Goal: Register for event/course

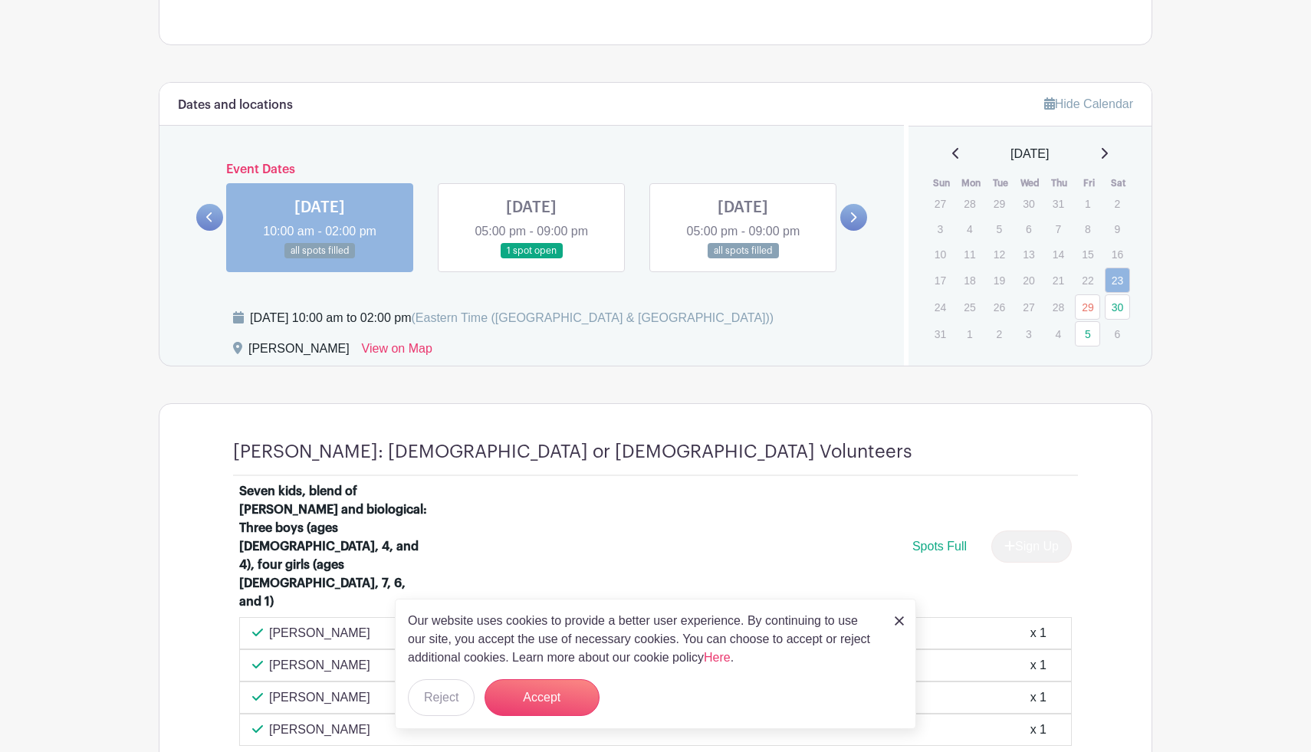
scroll to position [742, 0]
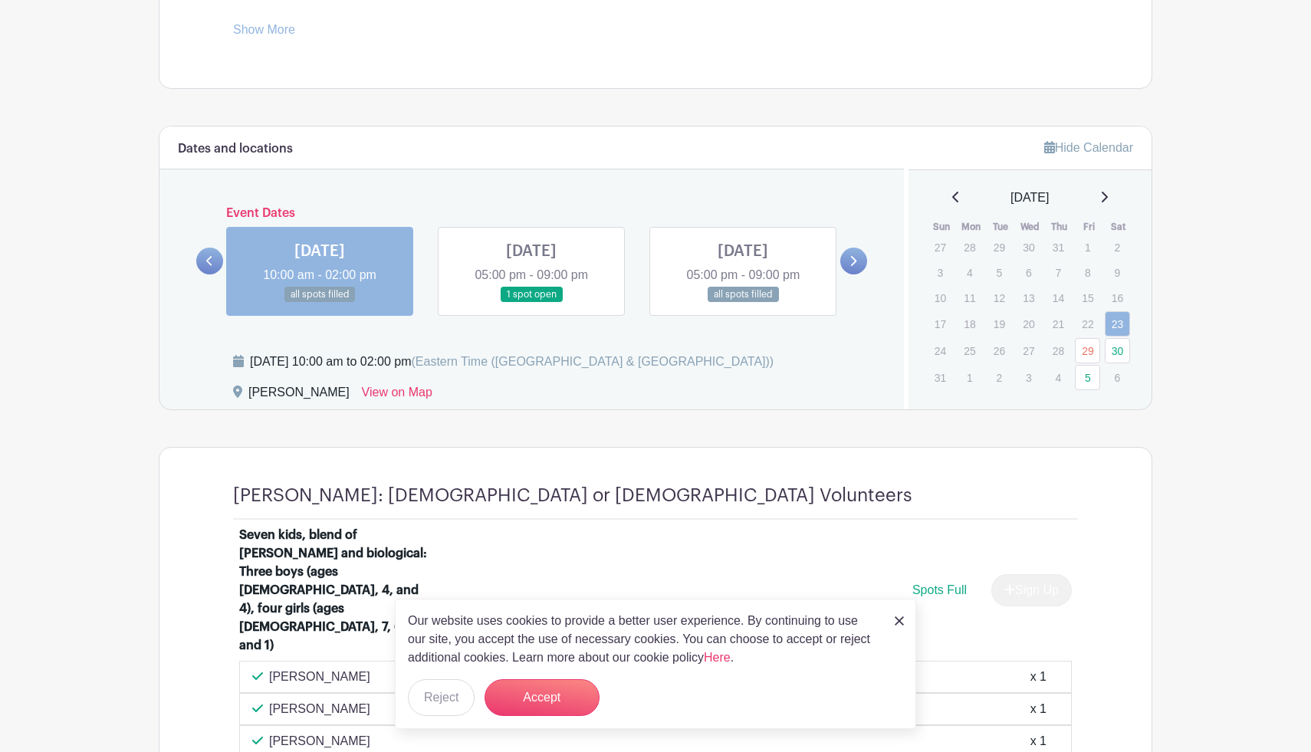
click at [743, 303] on link at bounding box center [743, 303] width 0 height 0
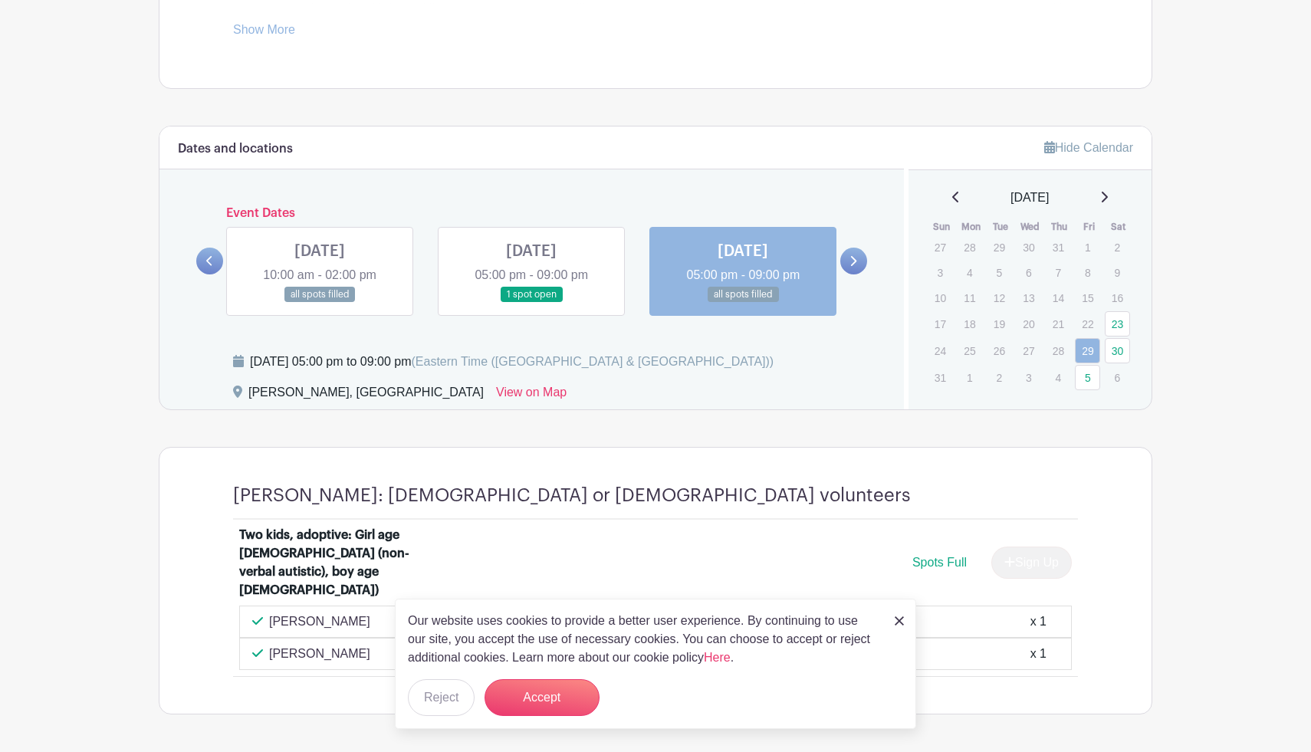
scroll to position [763, 0]
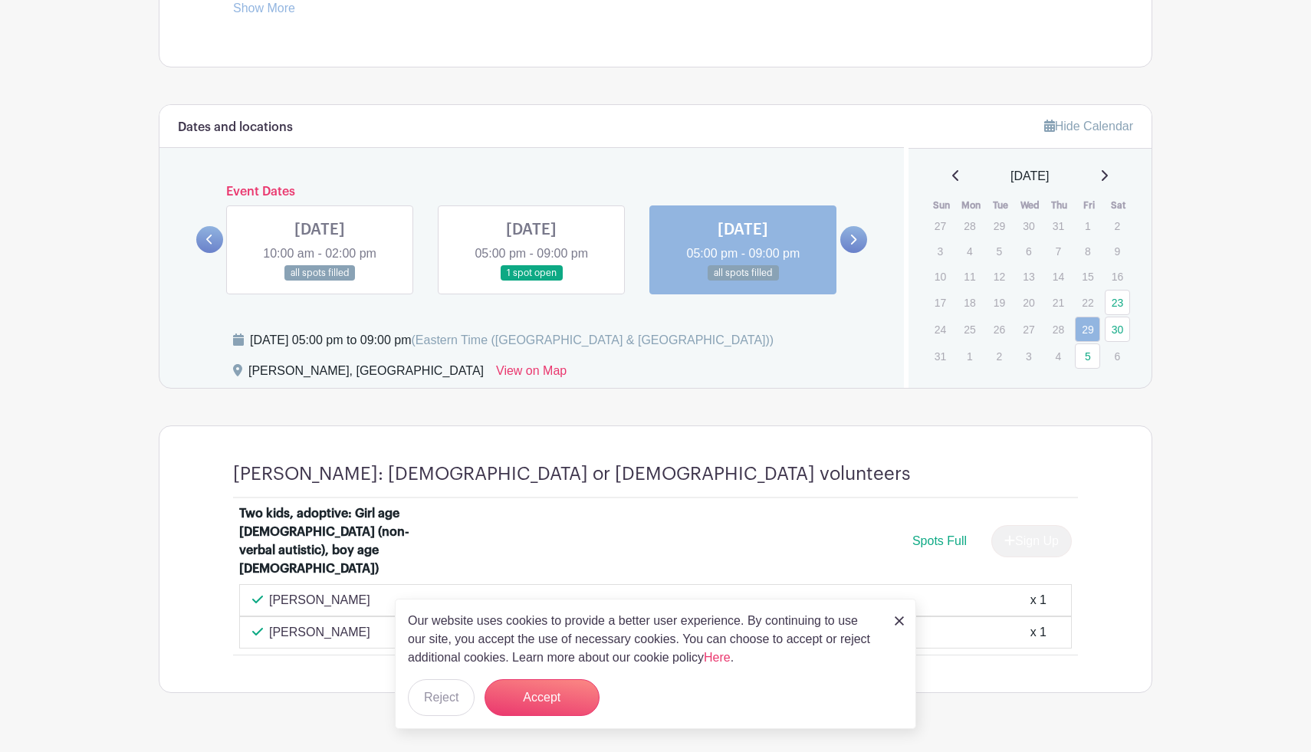
click at [531, 281] on link at bounding box center [531, 281] width 0 height 0
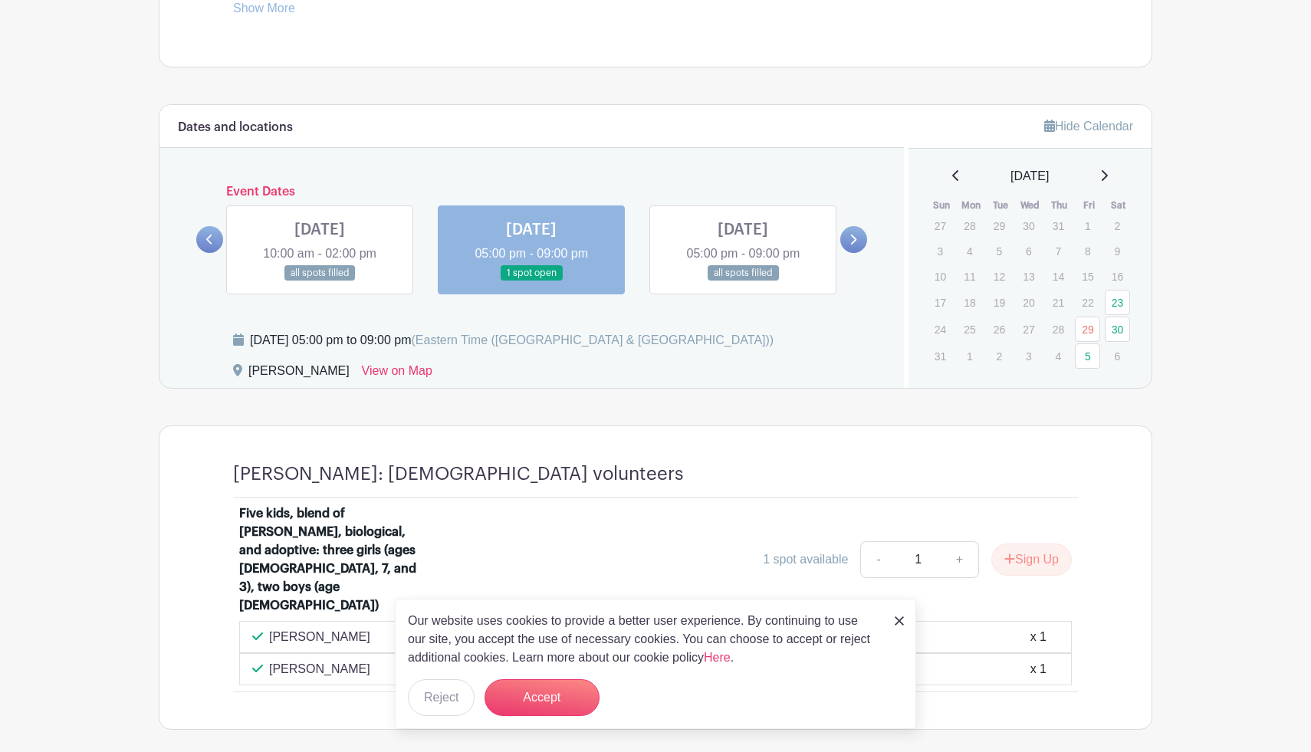
scroll to position [800, 0]
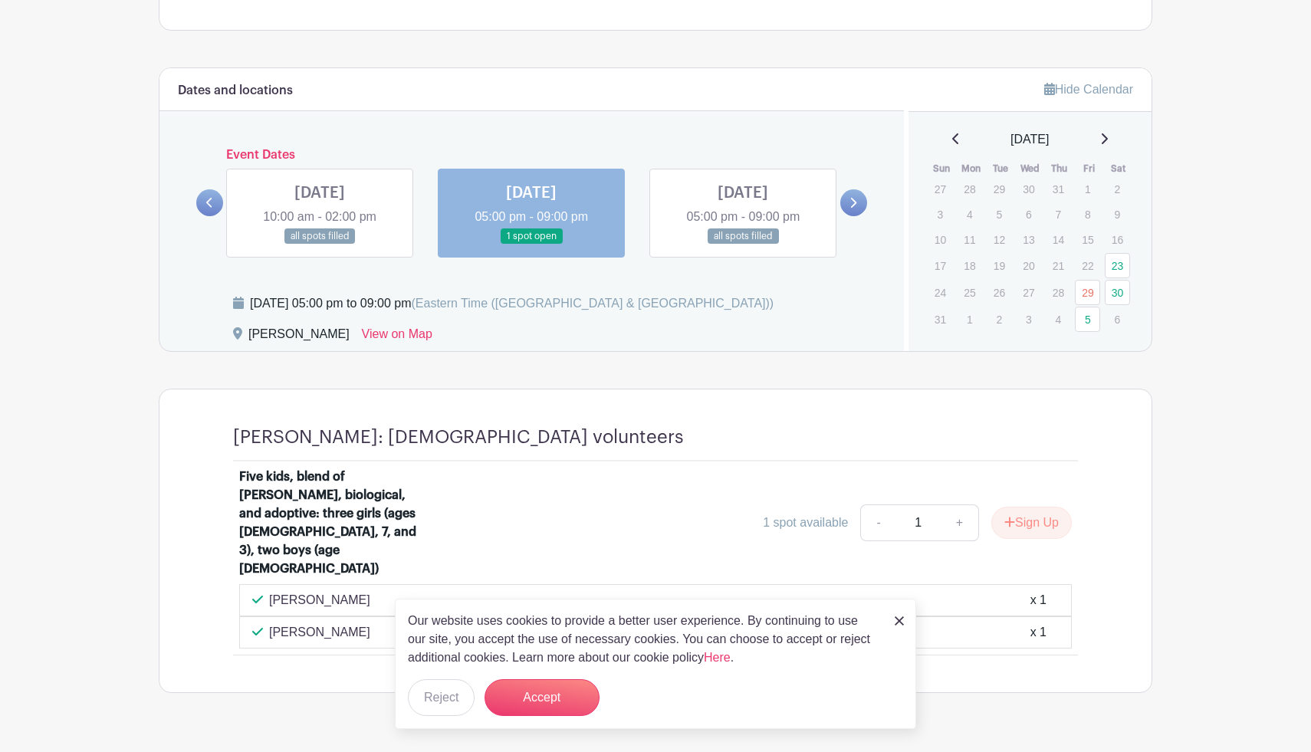
click at [900, 620] on img at bounding box center [899, 621] width 9 height 9
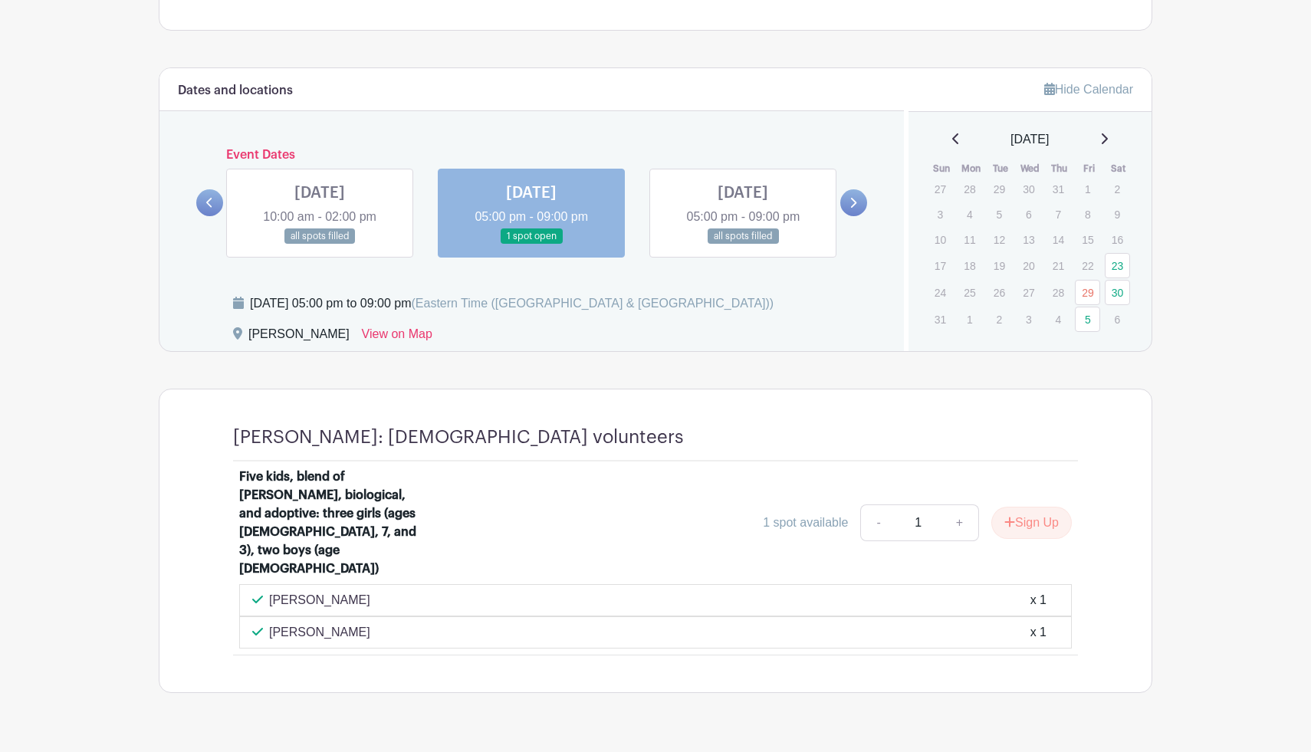
click at [855, 206] on icon at bounding box center [853, 203] width 7 height 12
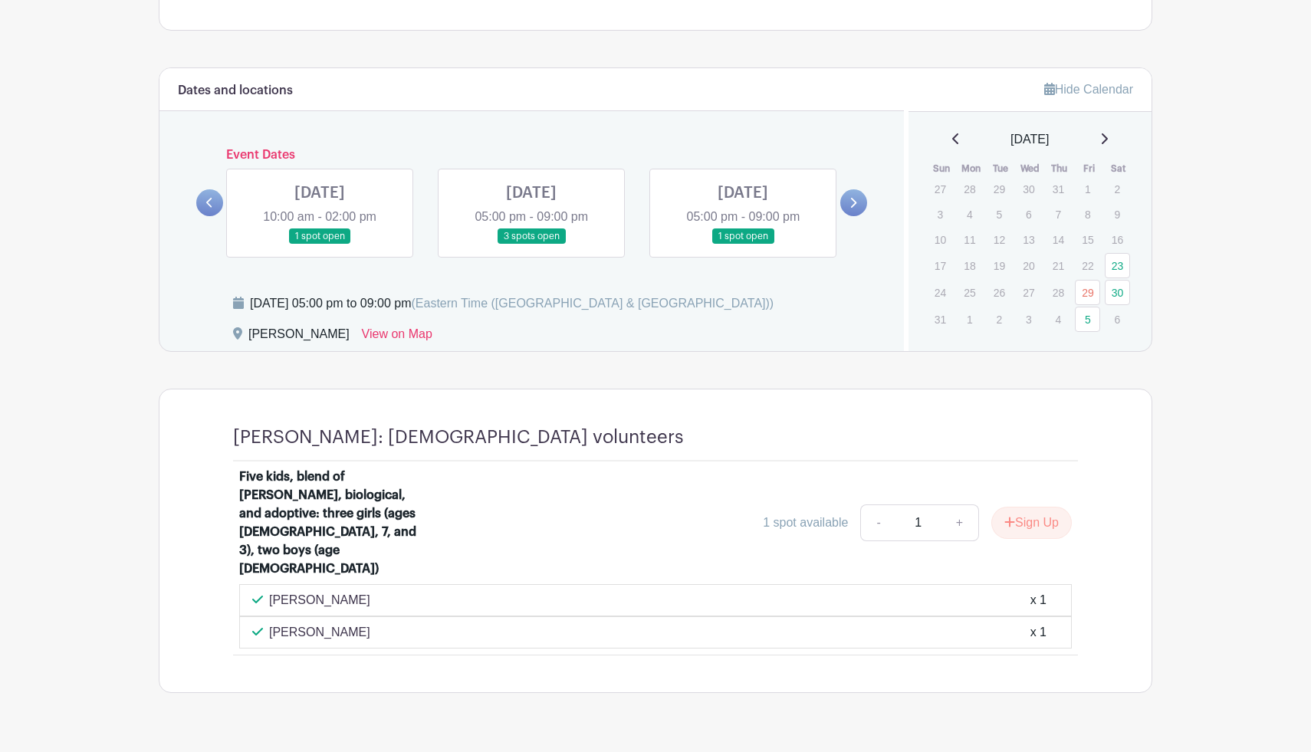
click at [743, 245] on link at bounding box center [743, 245] width 0 height 0
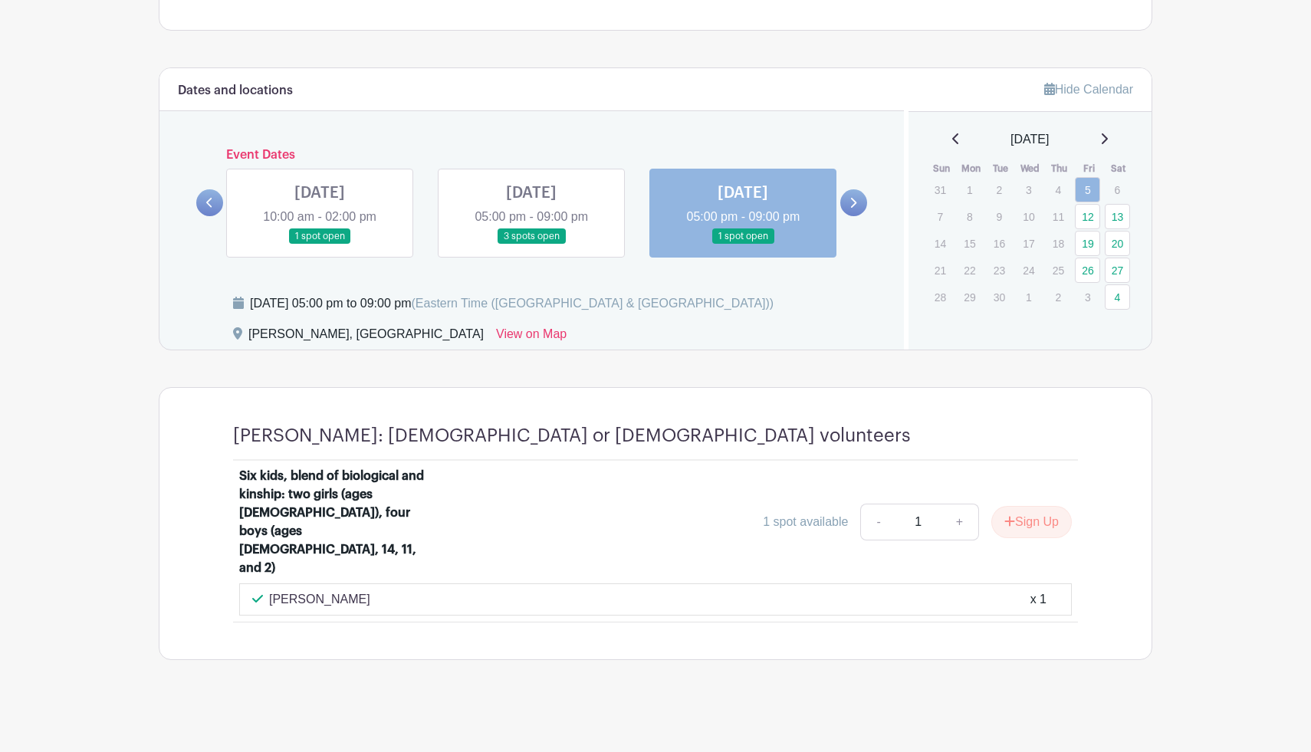
scroll to position [767, 0]
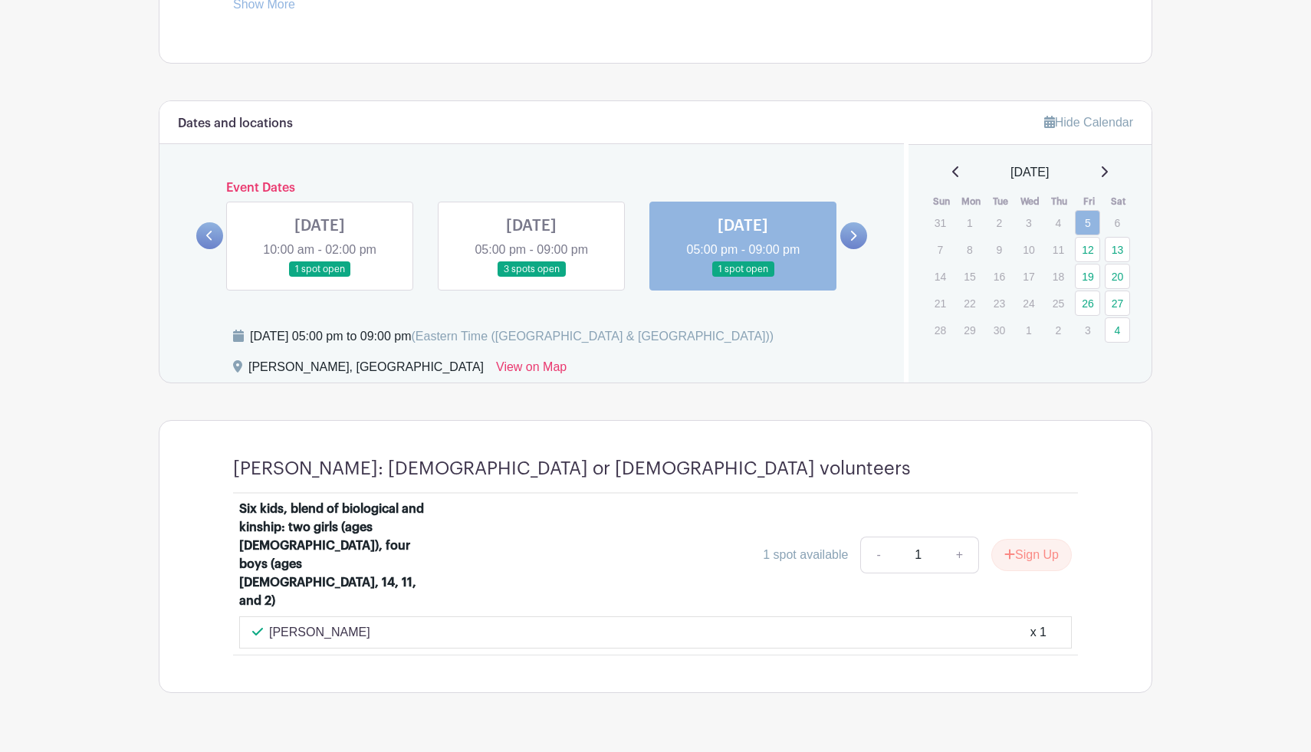
click at [853, 239] on icon at bounding box center [854, 236] width 6 height 10
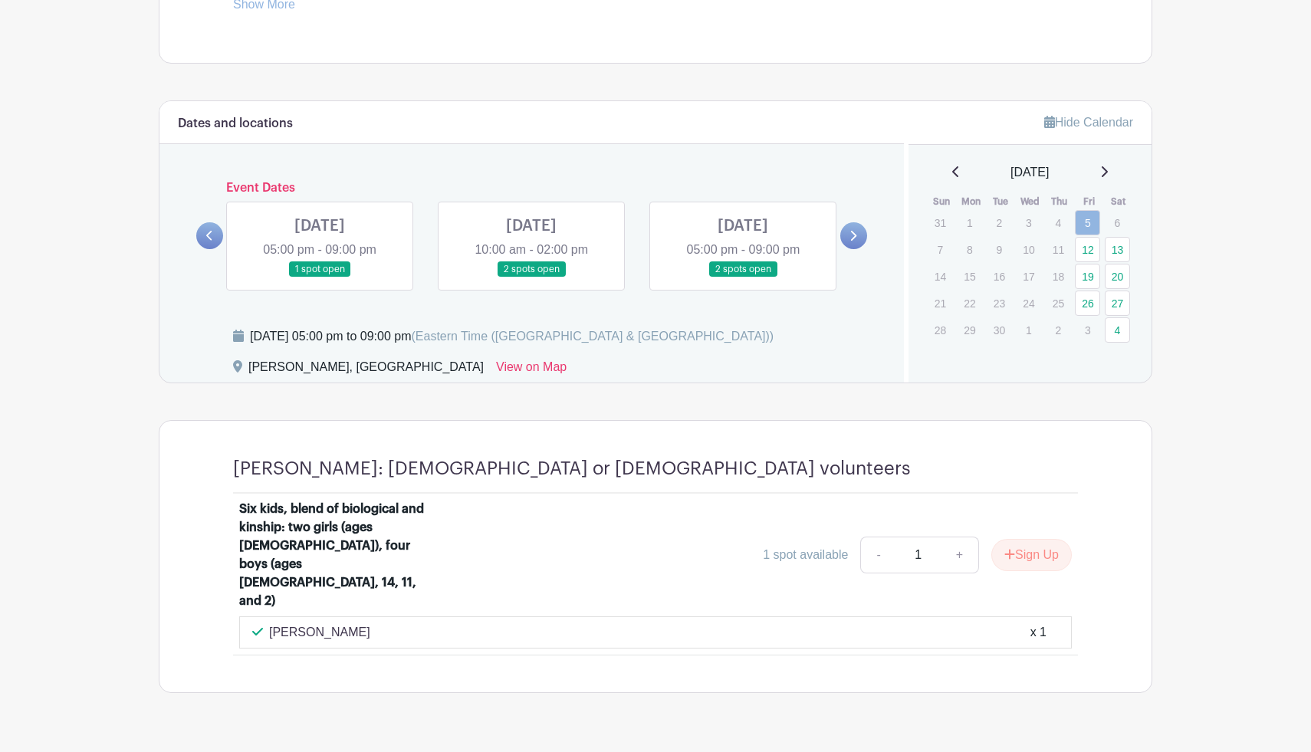
click at [320, 278] on link at bounding box center [320, 278] width 0 height 0
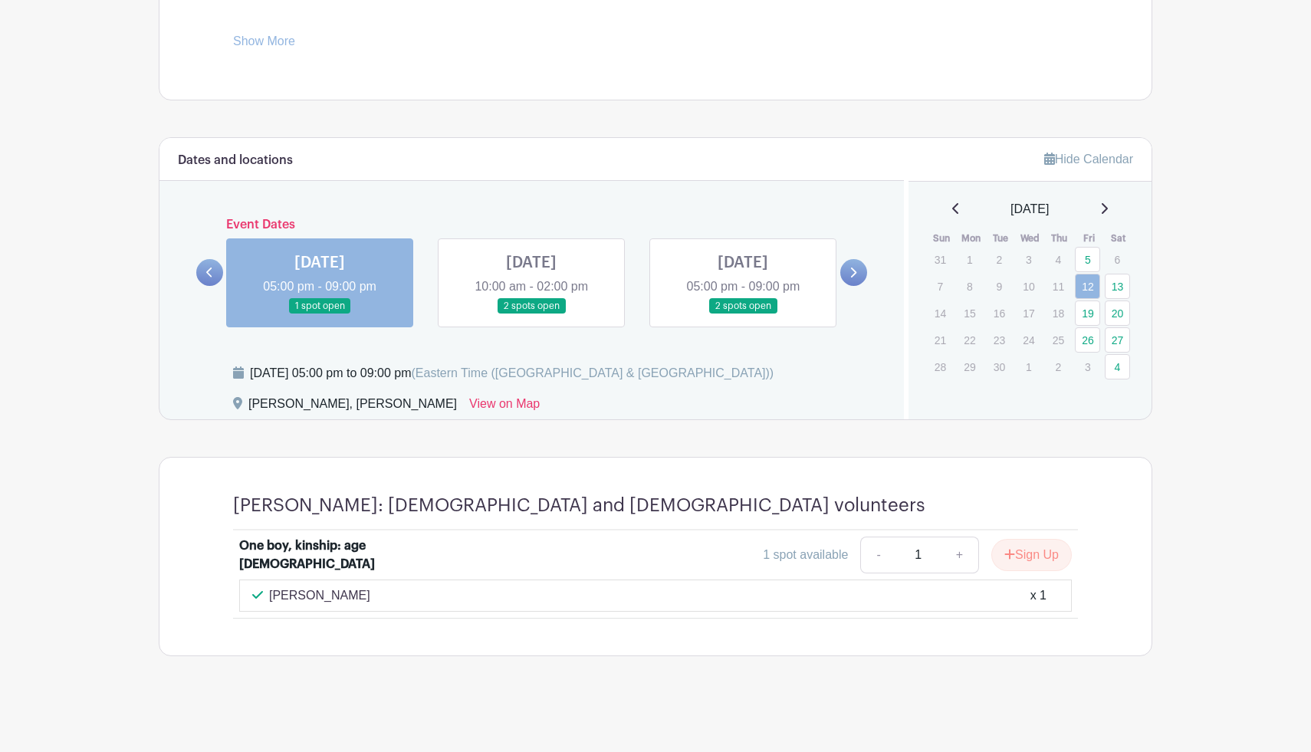
scroll to position [730, 0]
click at [743, 314] on link at bounding box center [743, 314] width 0 height 0
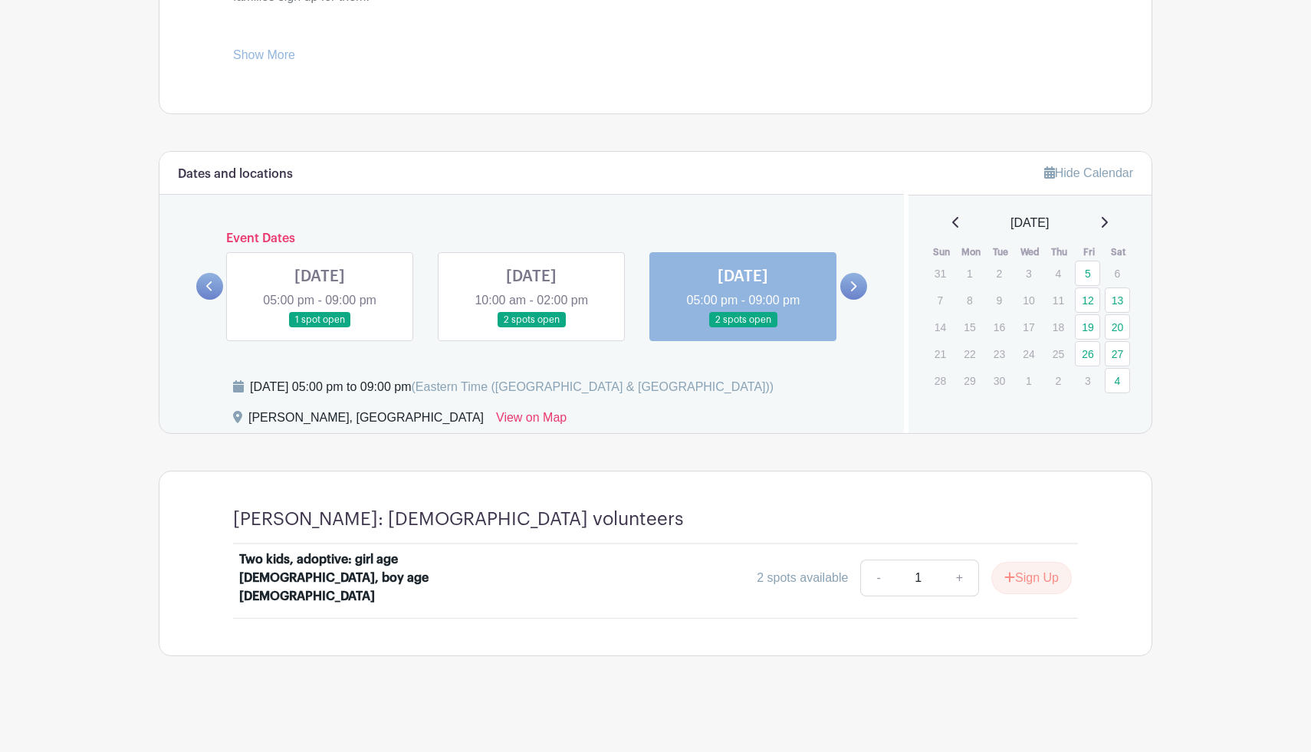
scroll to position [698, 0]
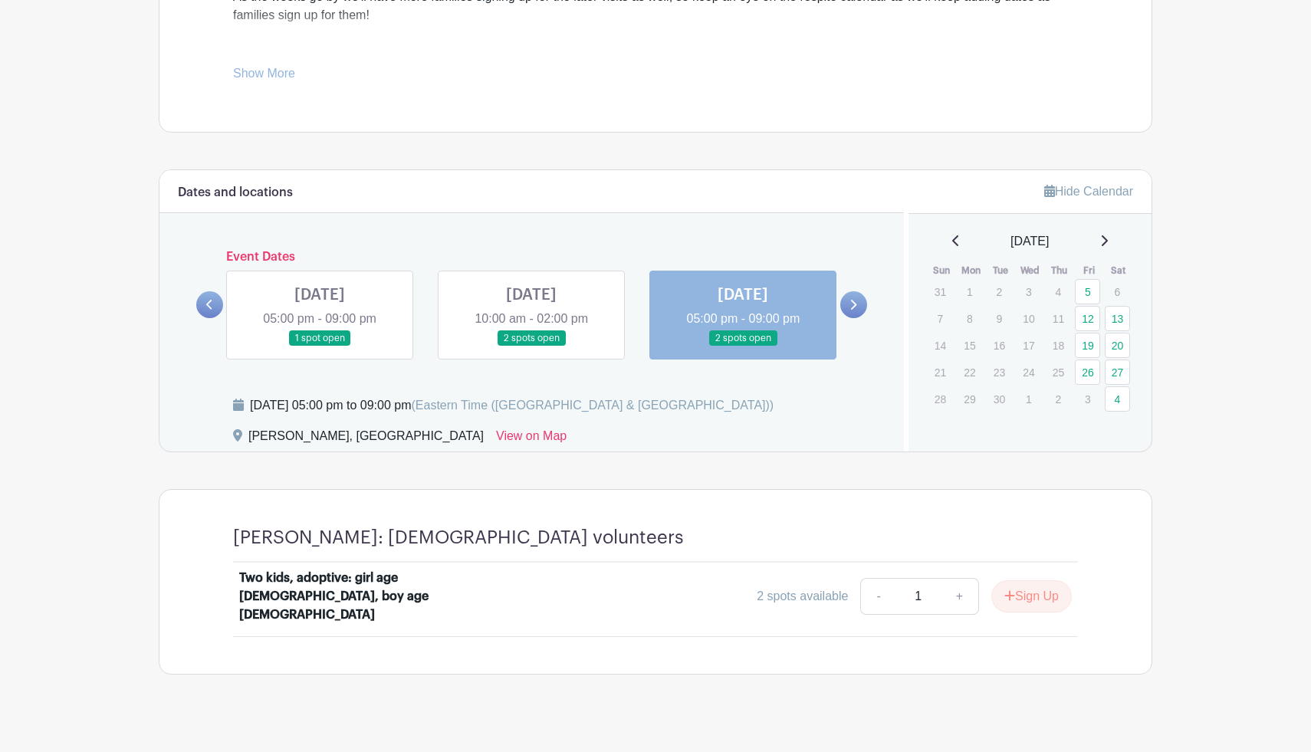
click at [854, 304] on icon at bounding box center [853, 305] width 7 height 12
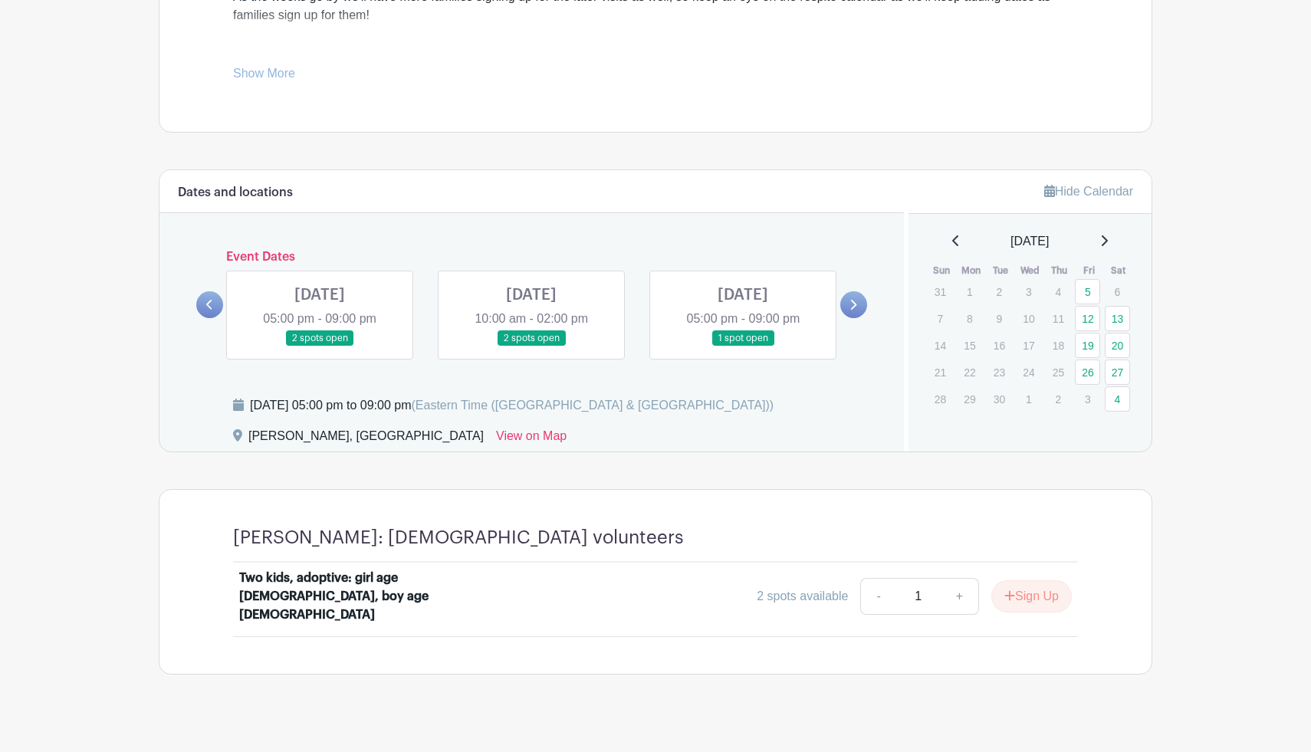
click at [320, 347] on link at bounding box center [320, 347] width 0 height 0
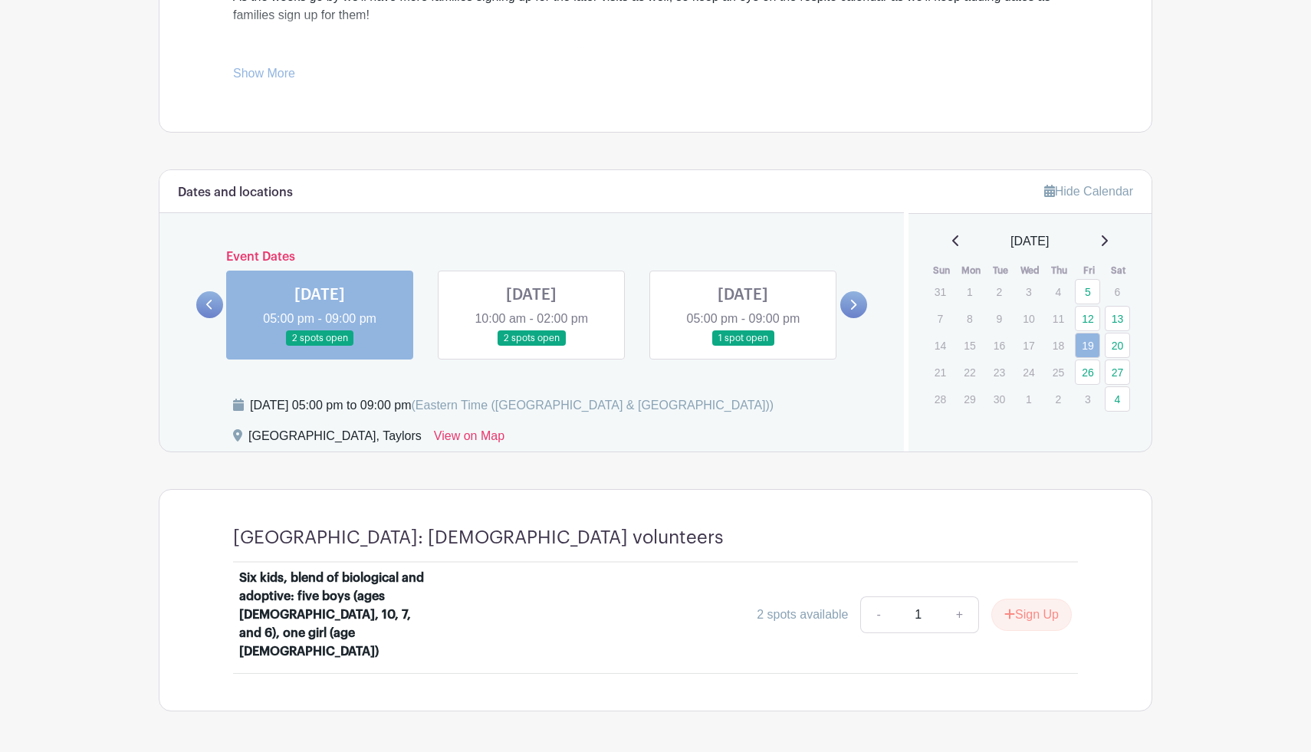
click at [531, 347] on link at bounding box center [531, 347] width 0 height 0
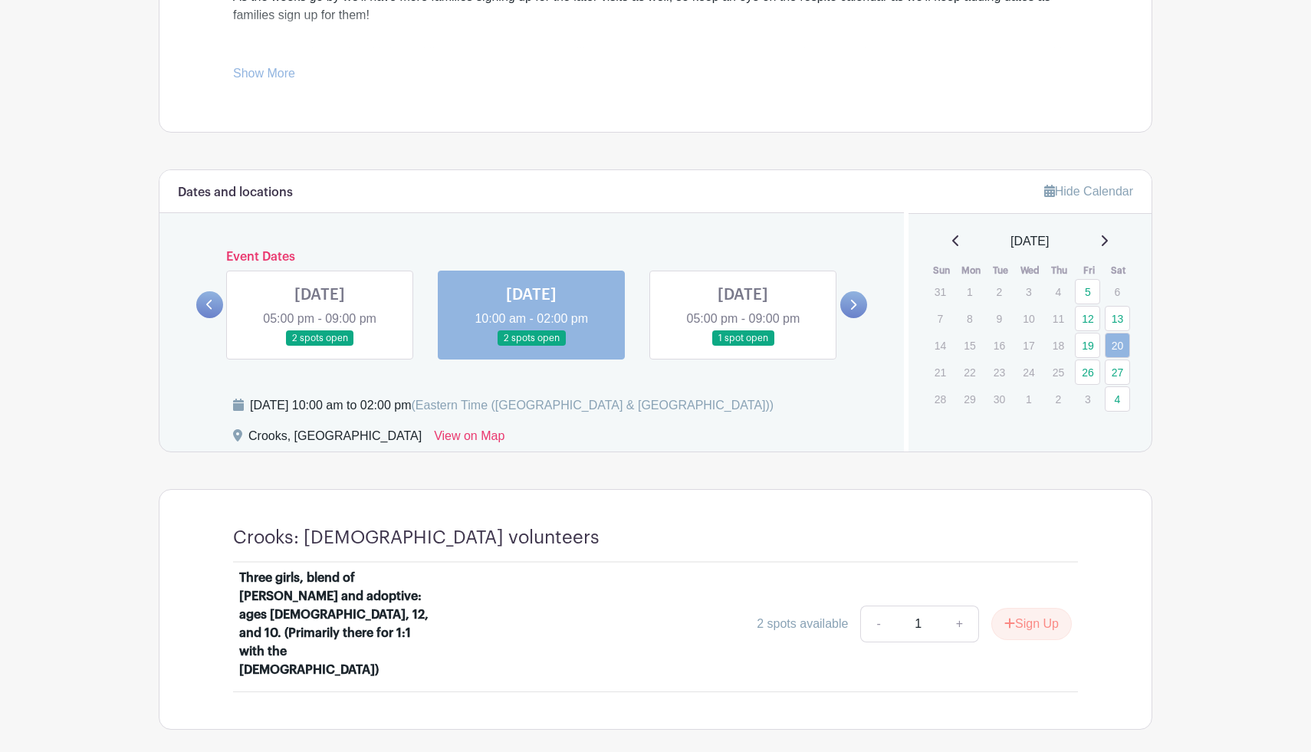
click at [743, 347] on link at bounding box center [743, 347] width 0 height 0
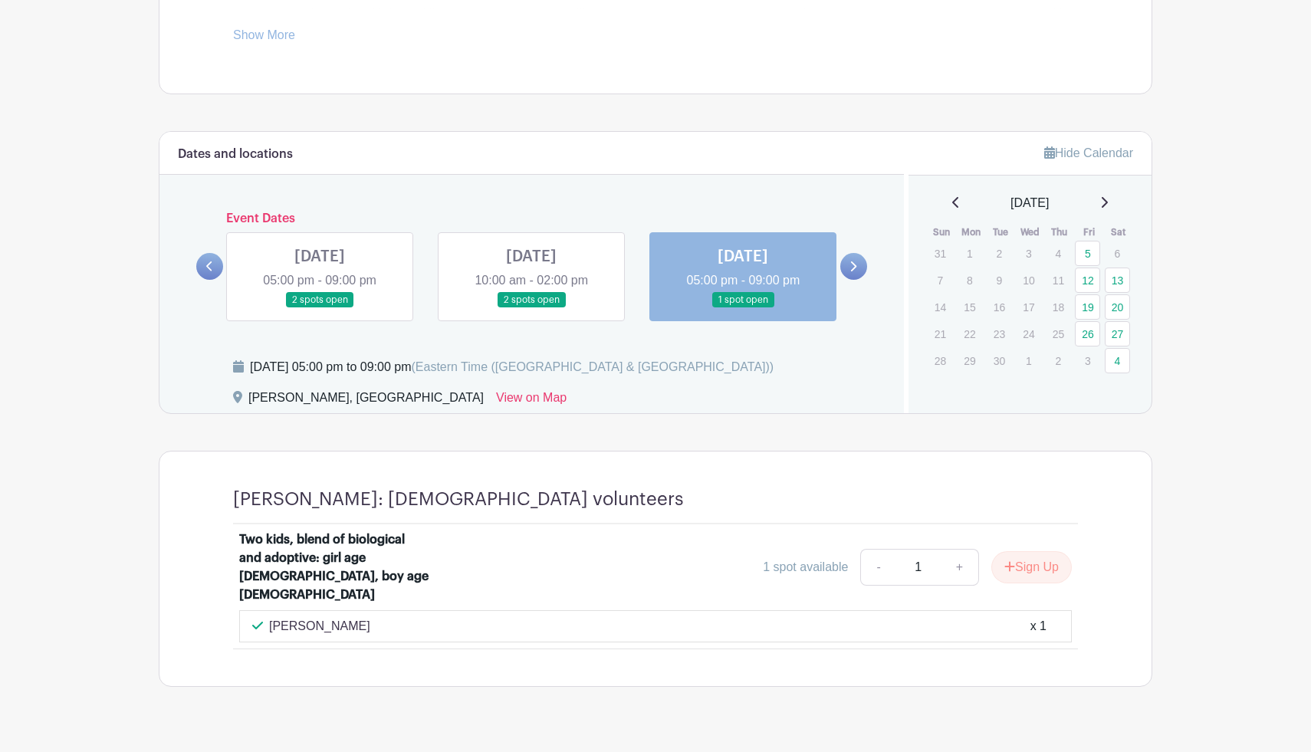
scroll to position [737, 0]
click at [860, 262] on link at bounding box center [854, 265] width 27 height 27
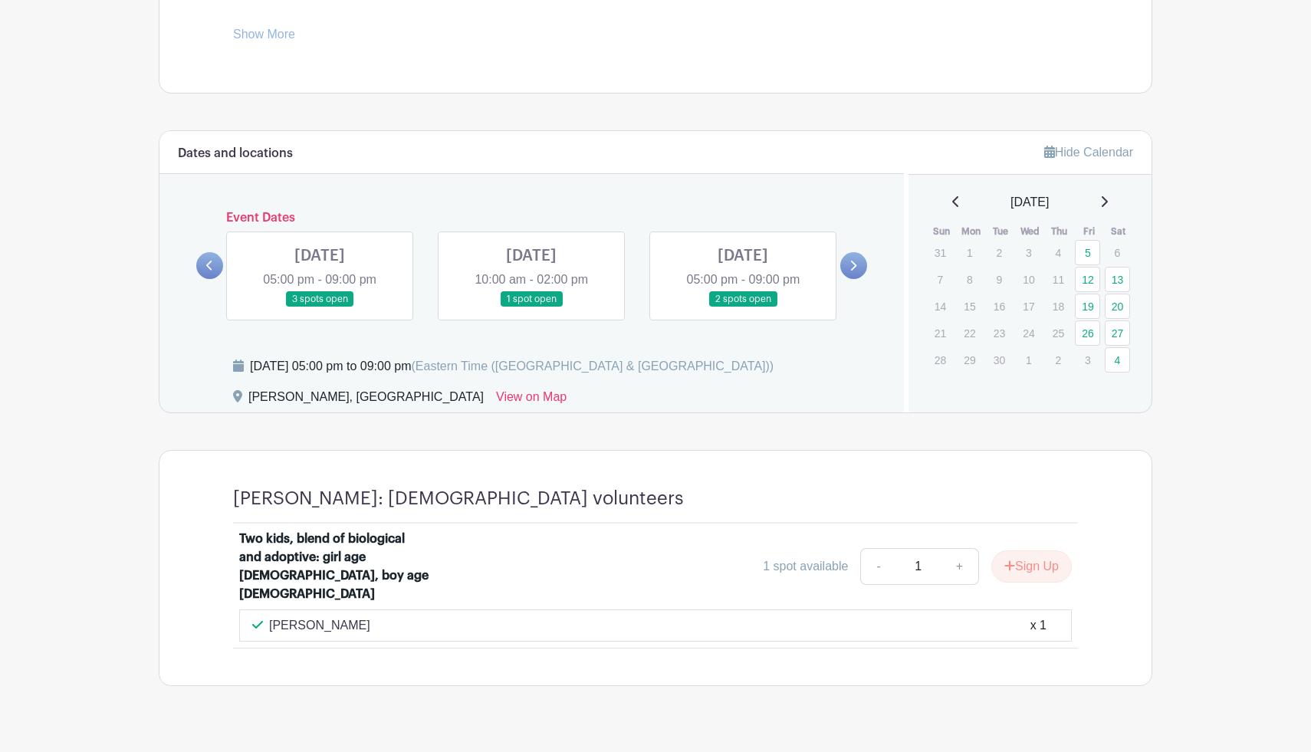
click at [320, 308] on link at bounding box center [320, 308] width 0 height 0
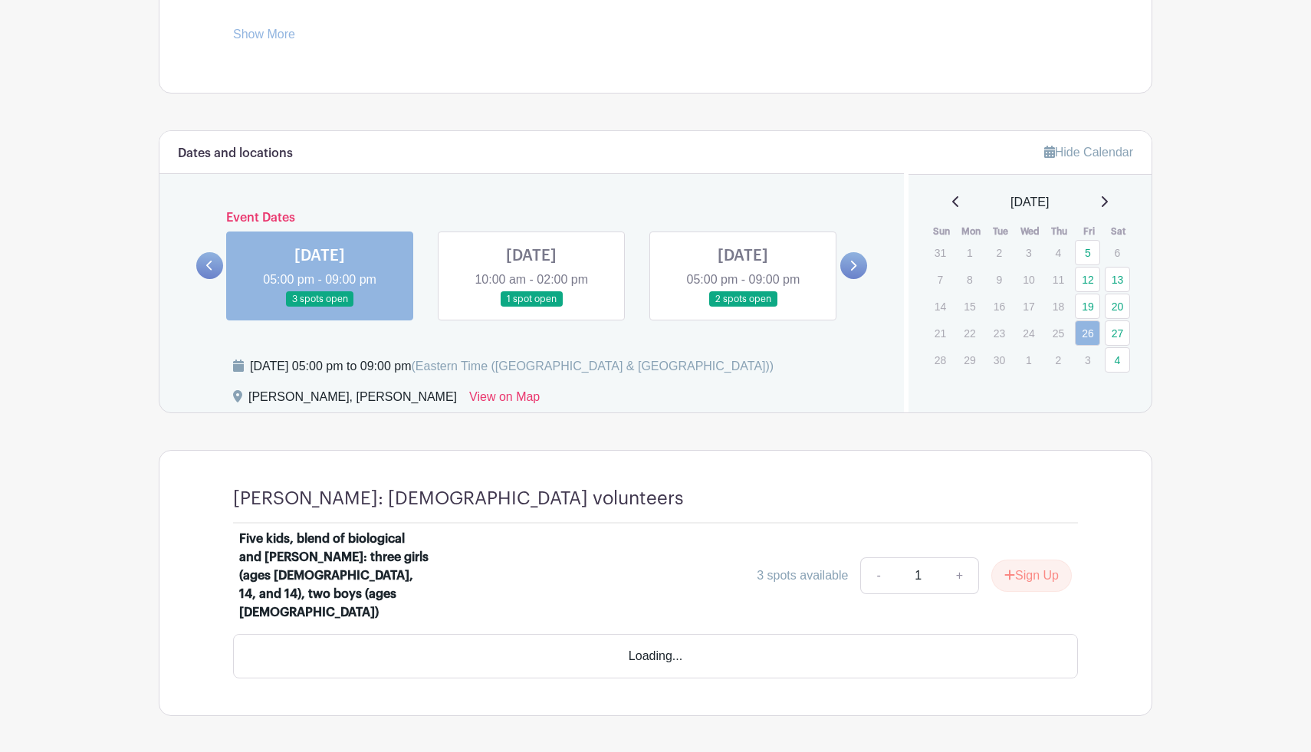
scroll to position [735, 0]
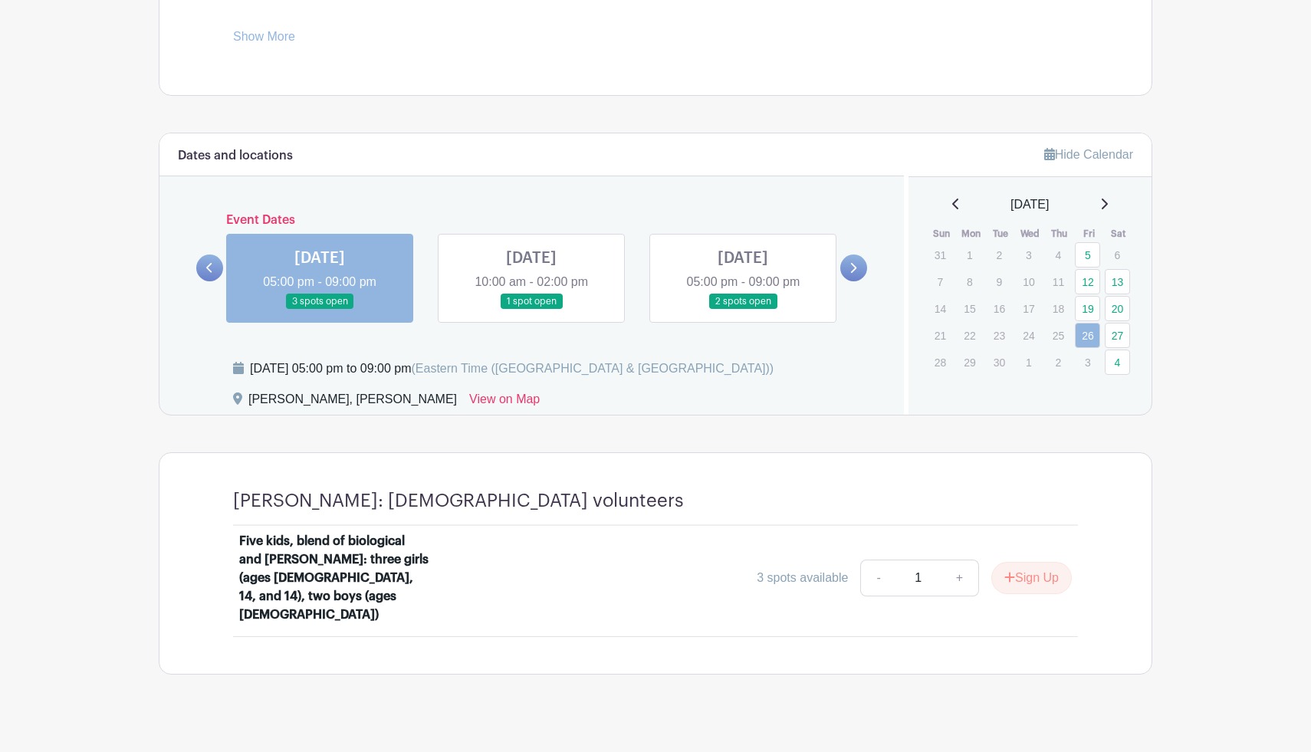
click at [743, 310] on link at bounding box center [743, 310] width 0 height 0
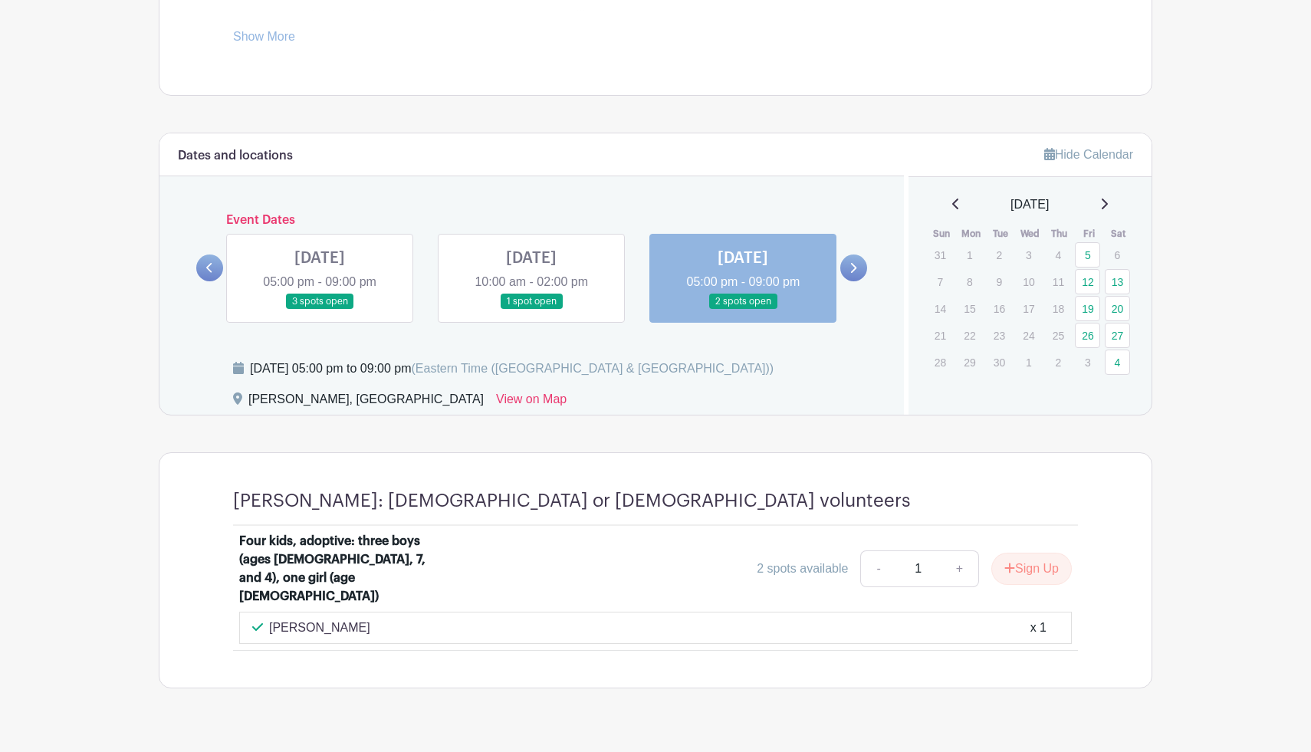
click at [320, 310] on link at bounding box center [320, 310] width 0 height 0
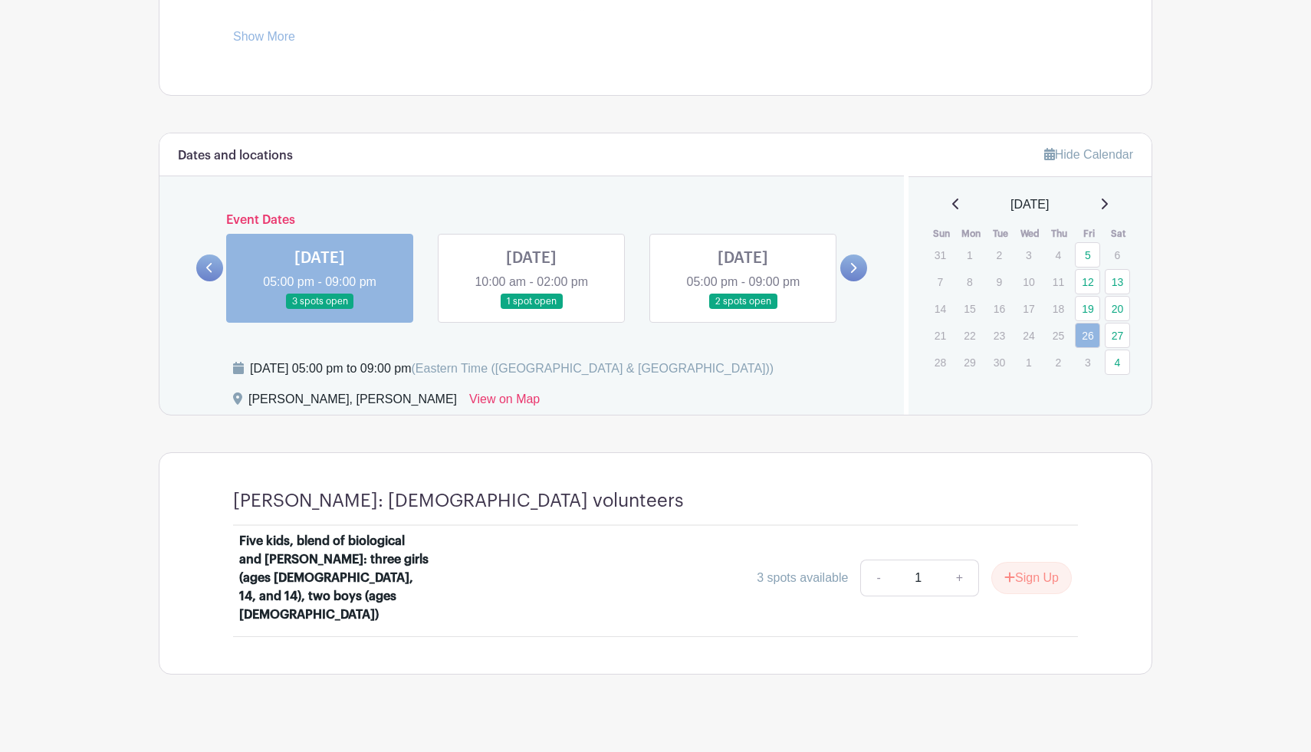
click at [854, 270] on icon at bounding box center [854, 268] width 6 height 10
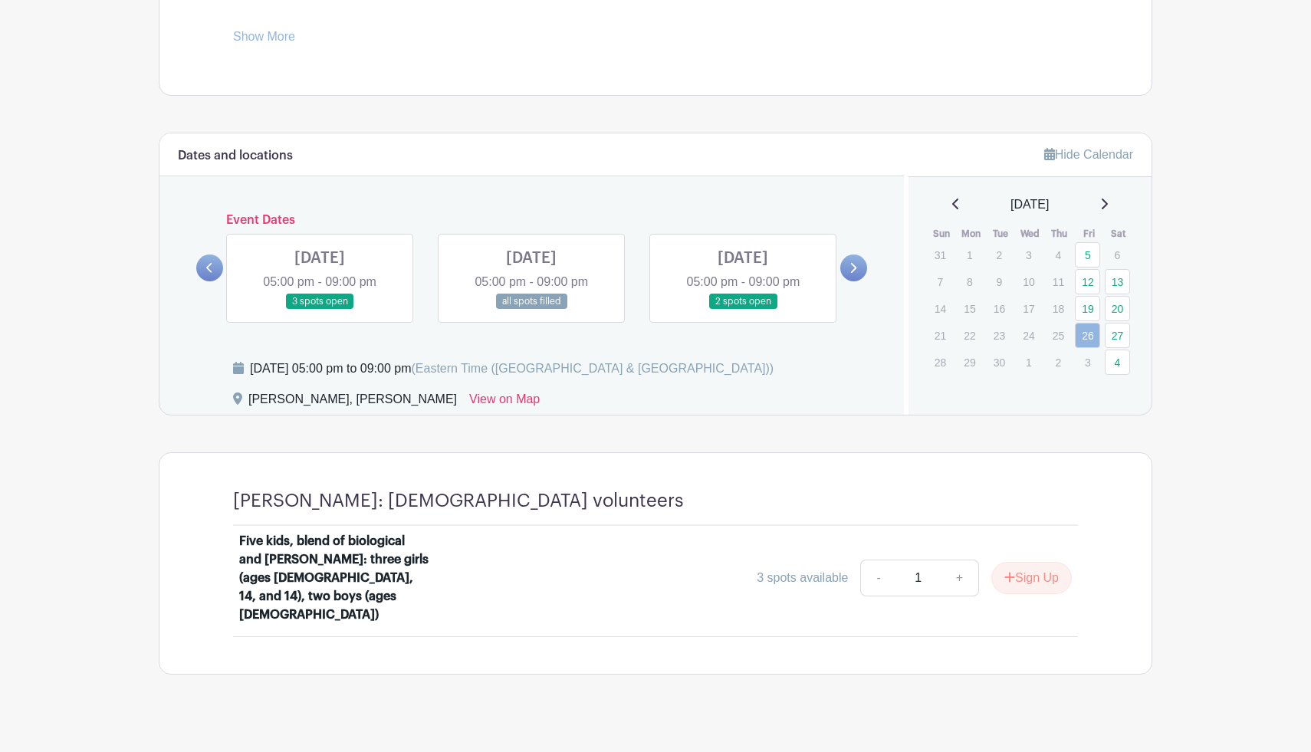
click at [320, 310] on link at bounding box center [320, 310] width 0 height 0
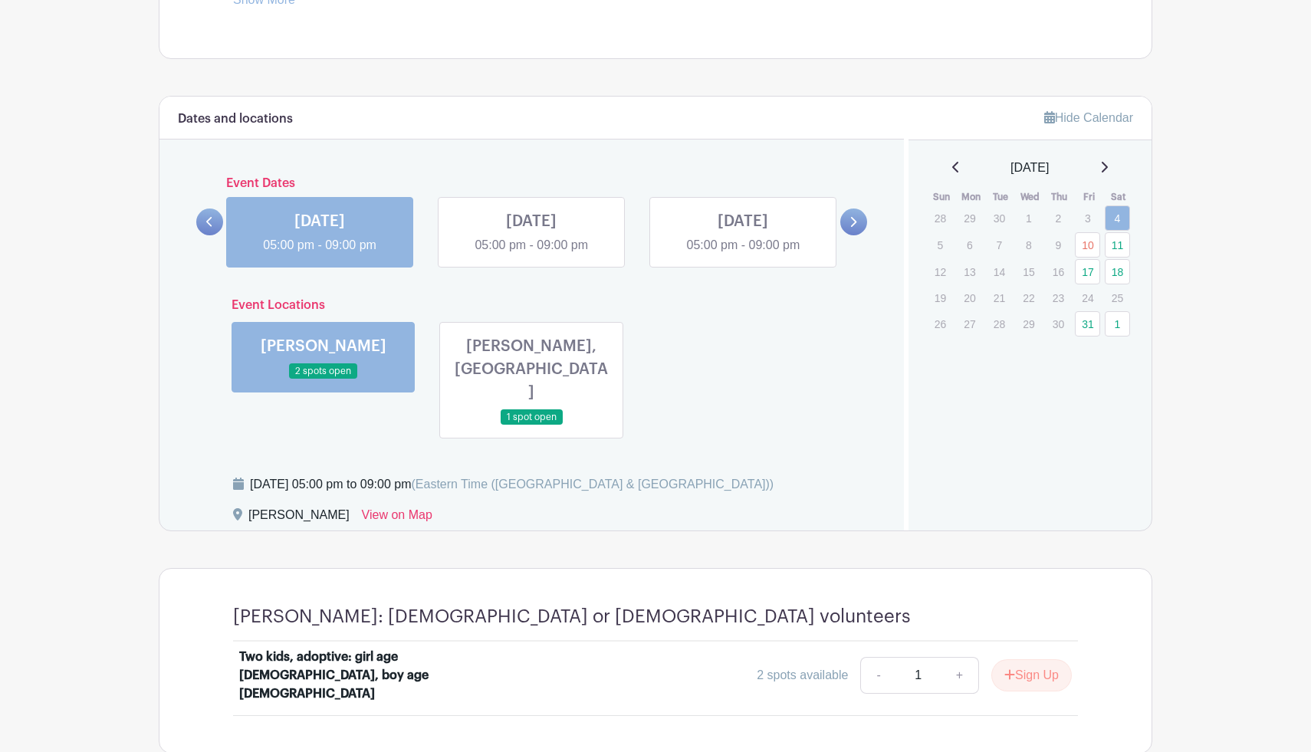
scroll to position [772, 0]
click at [531, 425] on link at bounding box center [531, 425] width 0 height 0
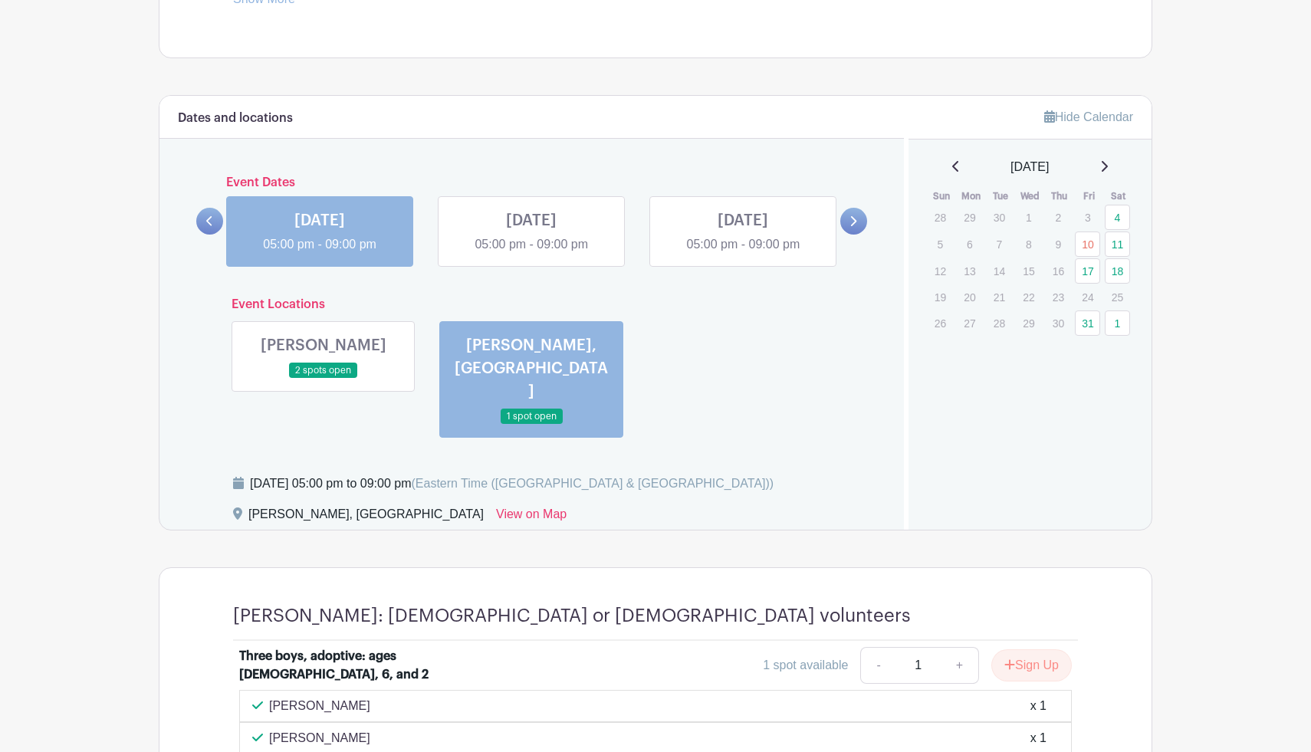
click at [531, 254] on link at bounding box center [531, 254] width 0 height 0
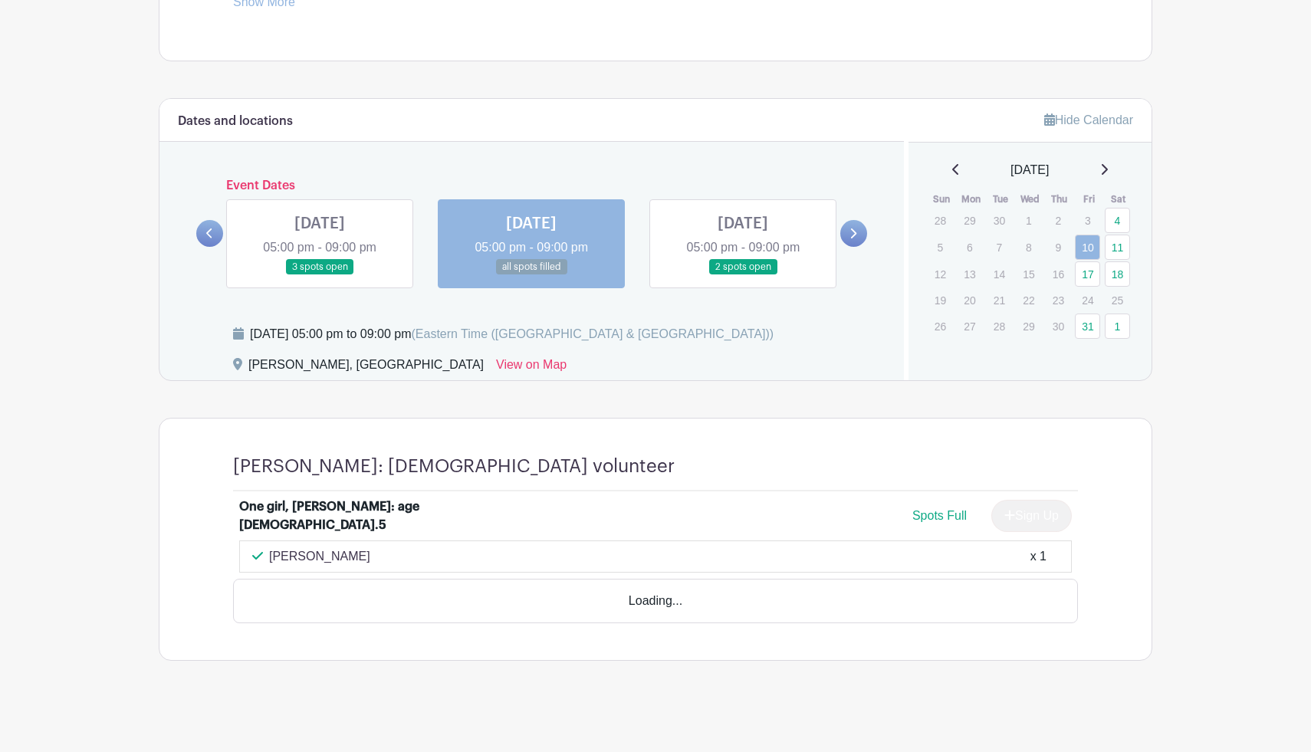
scroll to position [725, 0]
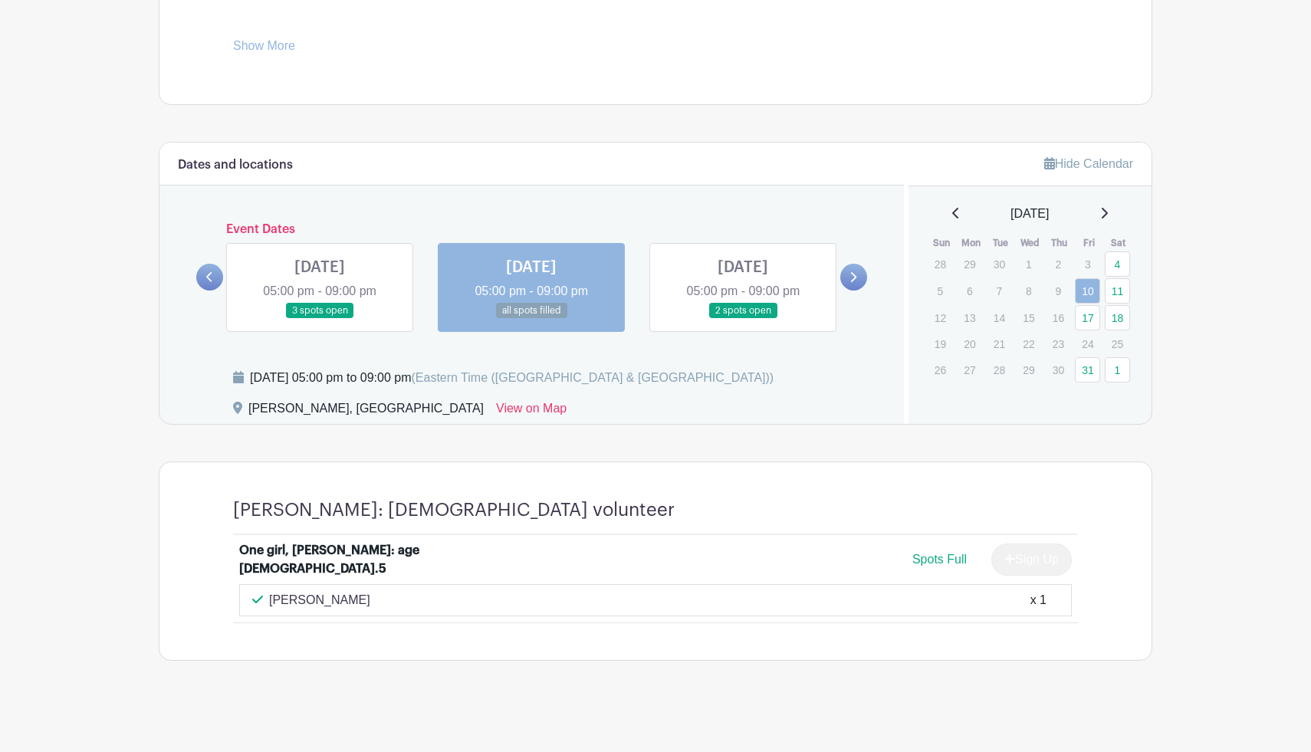
click at [743, 319] on link at bounding box center [743, 319] width 0 height 0
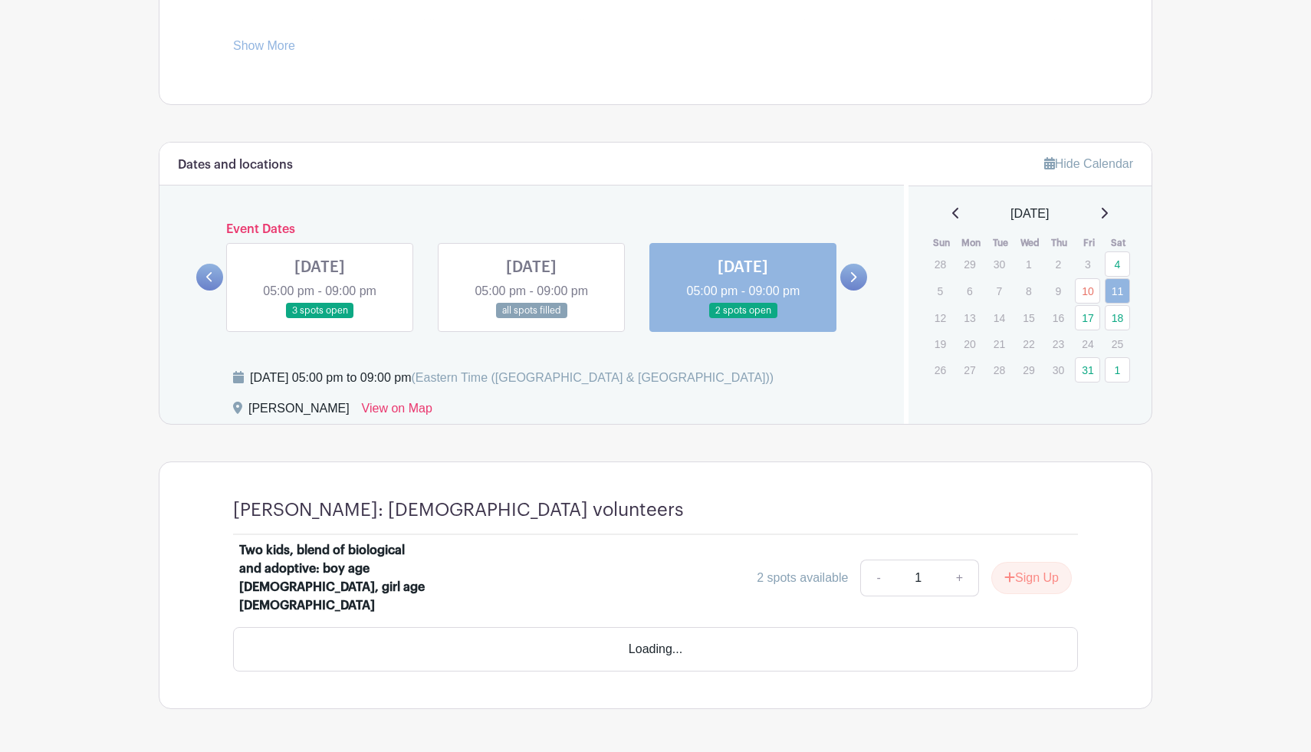
scroll to position [716, 0]
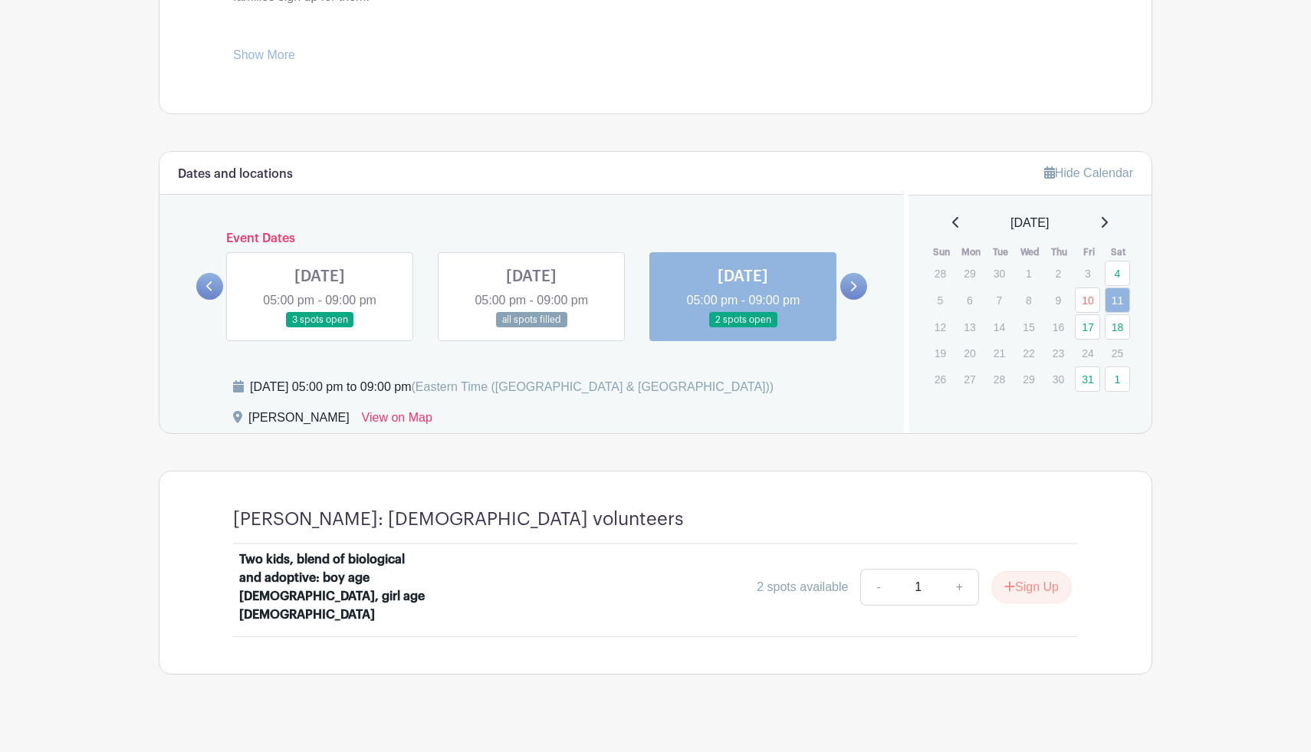
click at [857, 288] on icon at bounding box center [853, 287] width 7 height 12
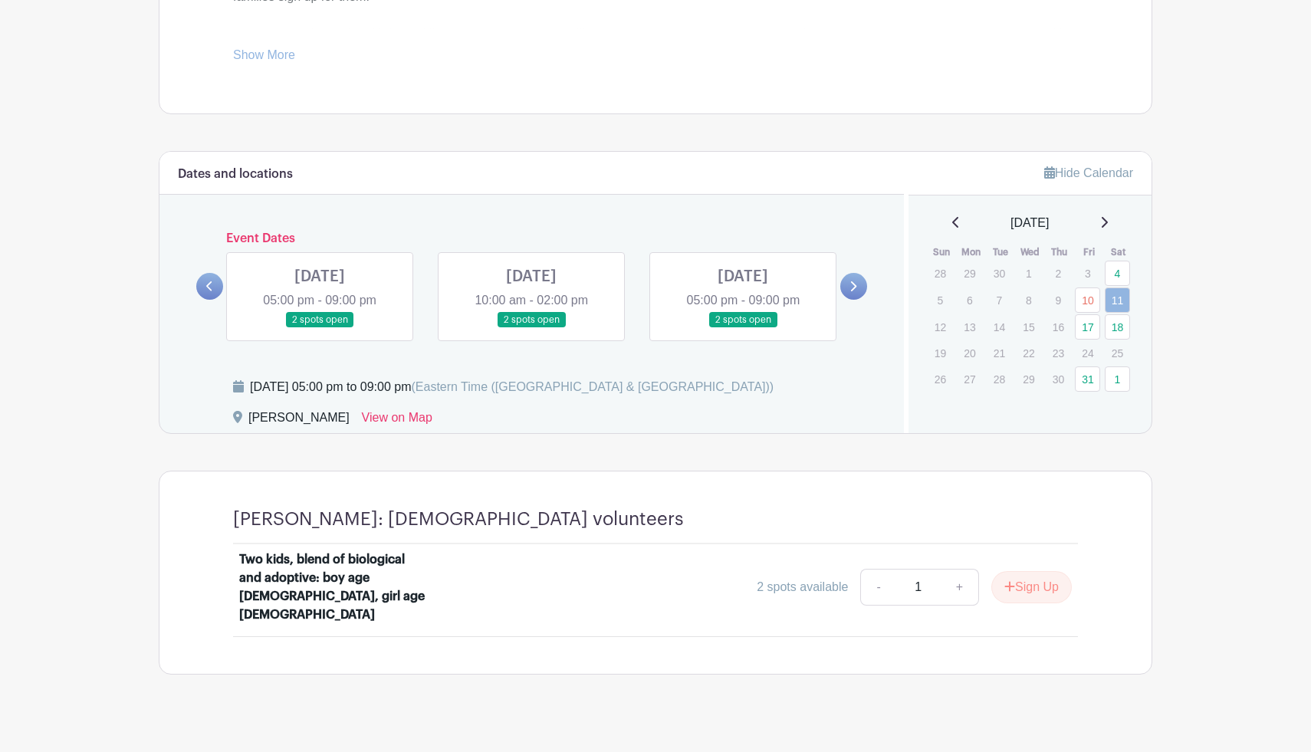
click at [320, 328] on link at bounding box center [320, 328] width 0 height 0
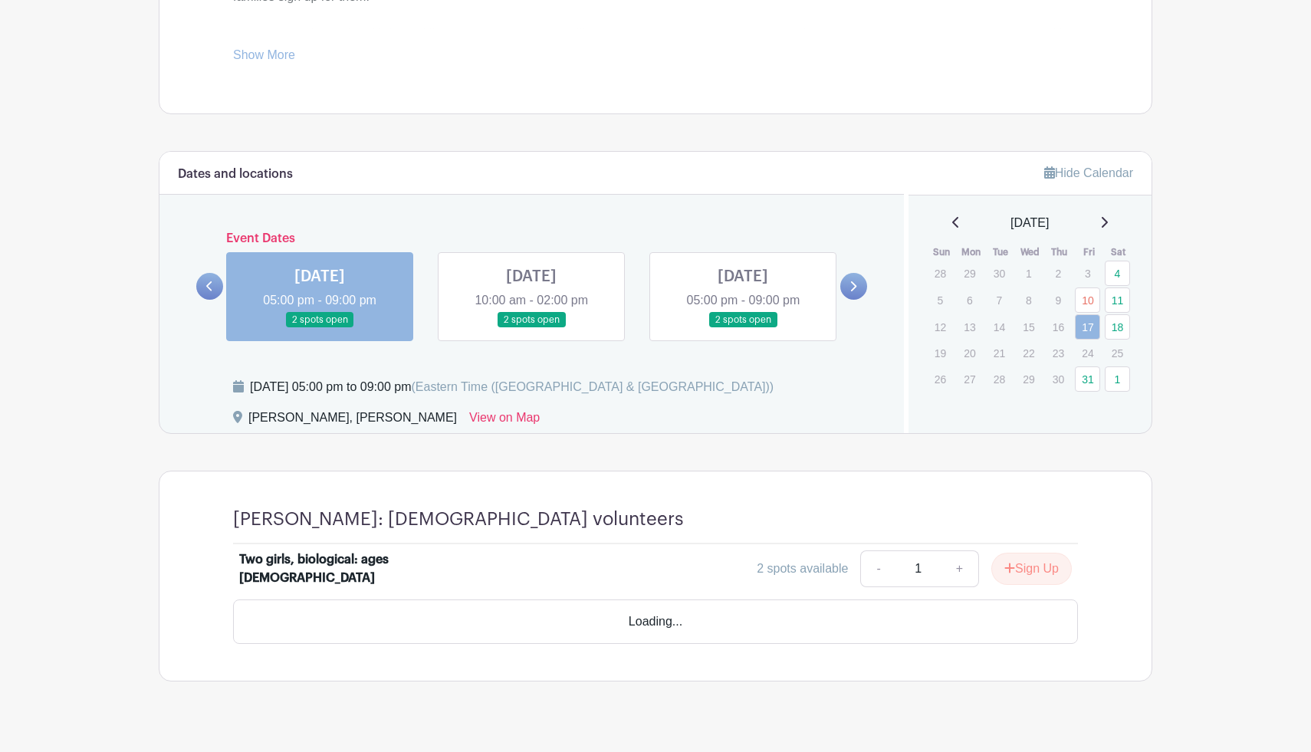
scroll to position [698, 0]
